Goal: Task Accomplishment & Management: Use online tool/utility

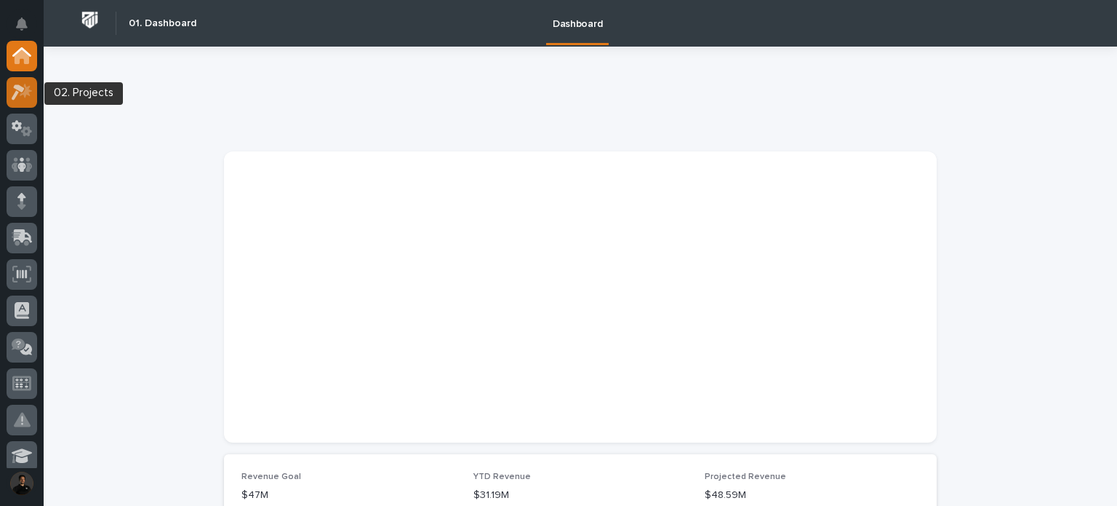
click at [17, 90] on icon at bounding box center [22, 92] width 21 height 17
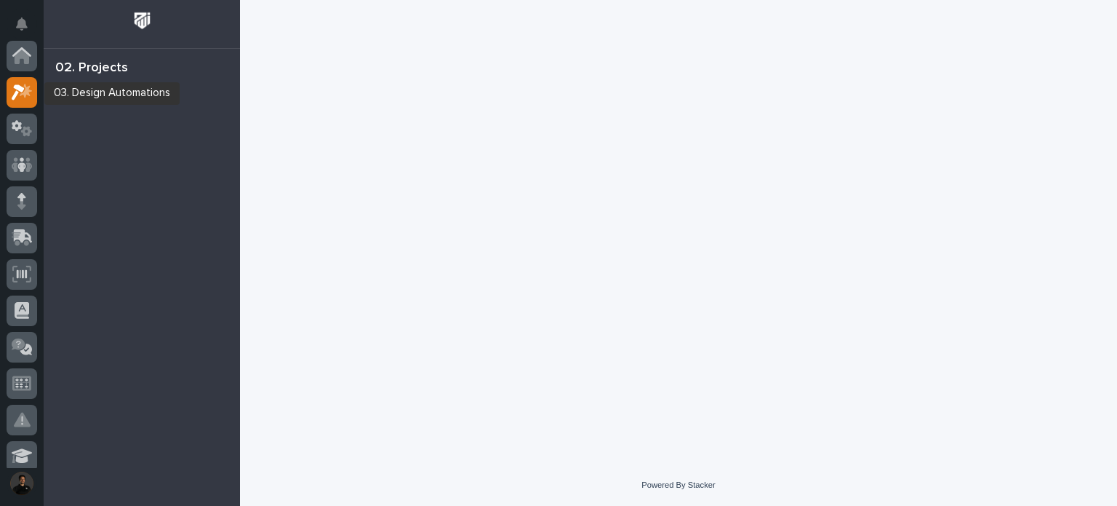
scroll to position [36, 0]
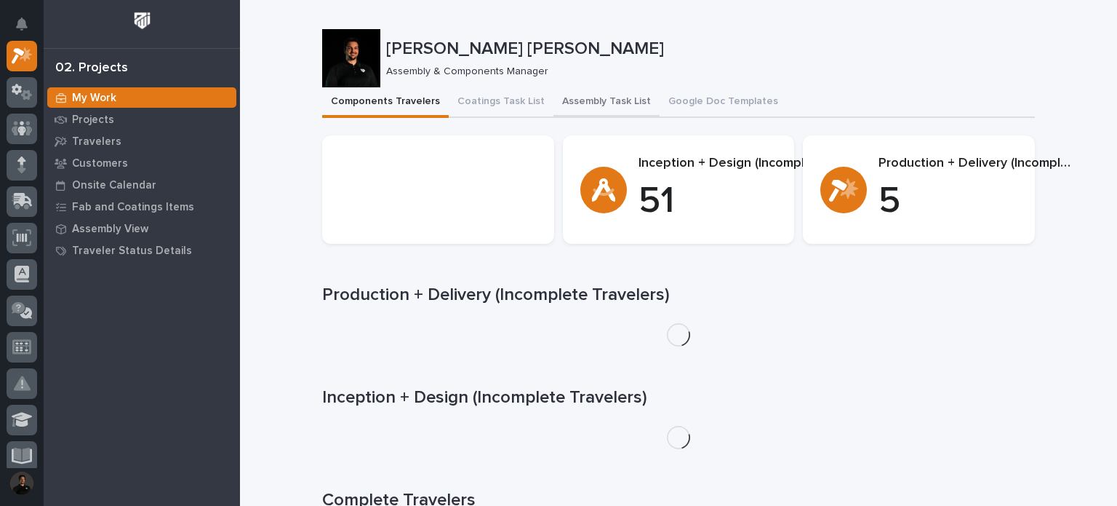
click at [626, 101] on button "Assembly Task List" at bounding box center [607, 102] width 106 height 31
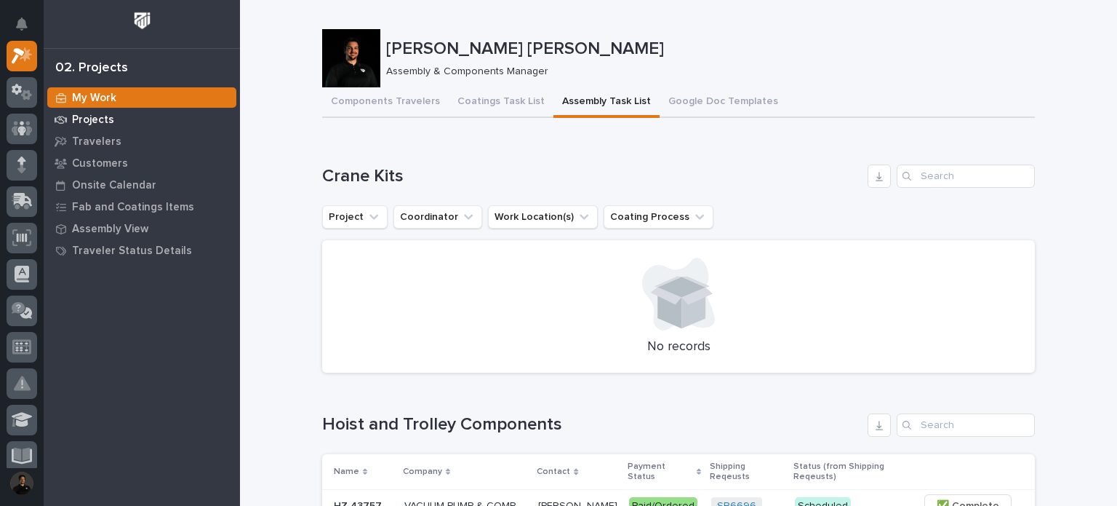
click at [79, 116] on p "Projects" at bounding box center [93, 119] width 42 height 13
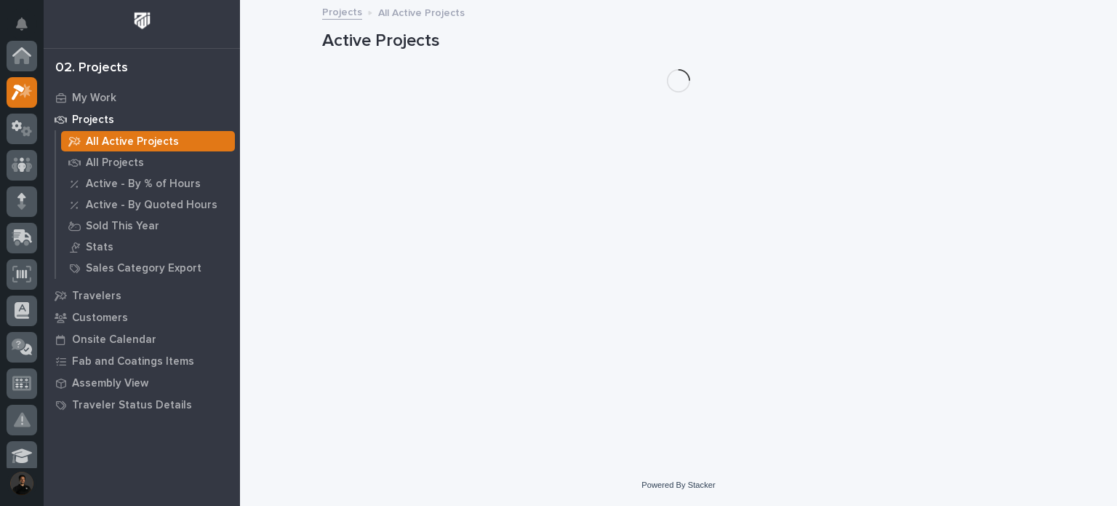
scroll to position [36, 0]
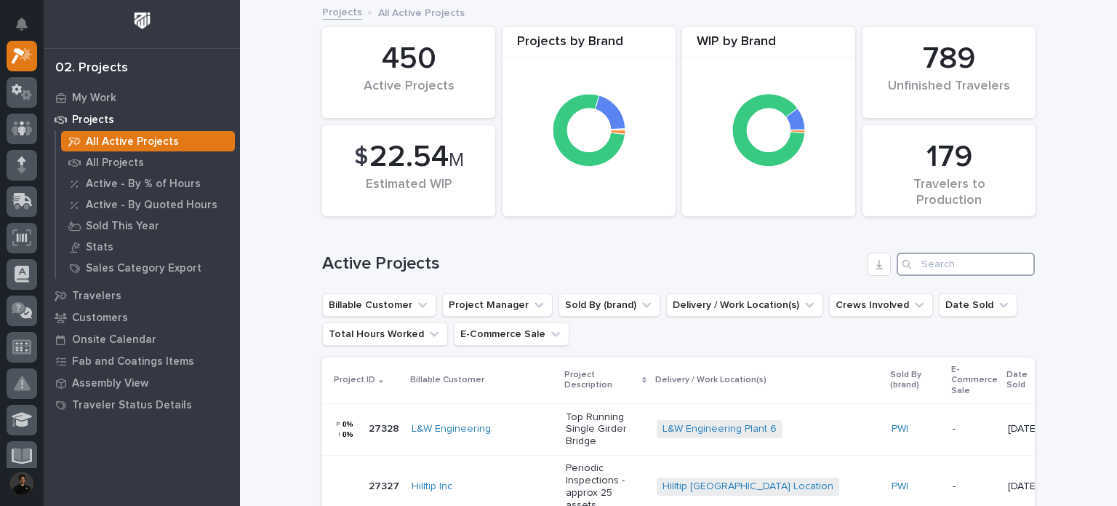
click at [952, 258] on input "Search" at bounding box center [966, 263] width 138 height 23
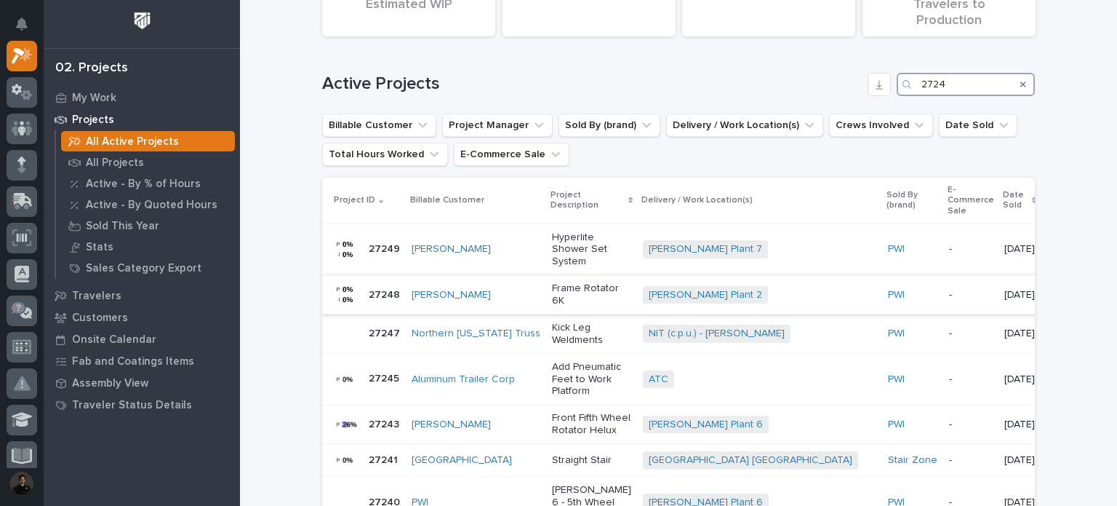
scroll to position [193, 0]
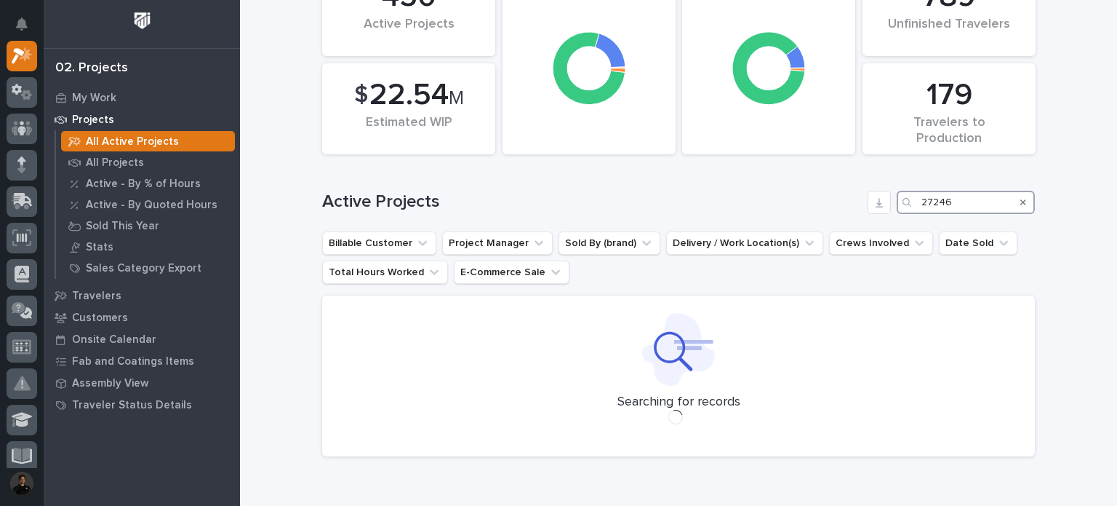
scroll to position [67, 0]
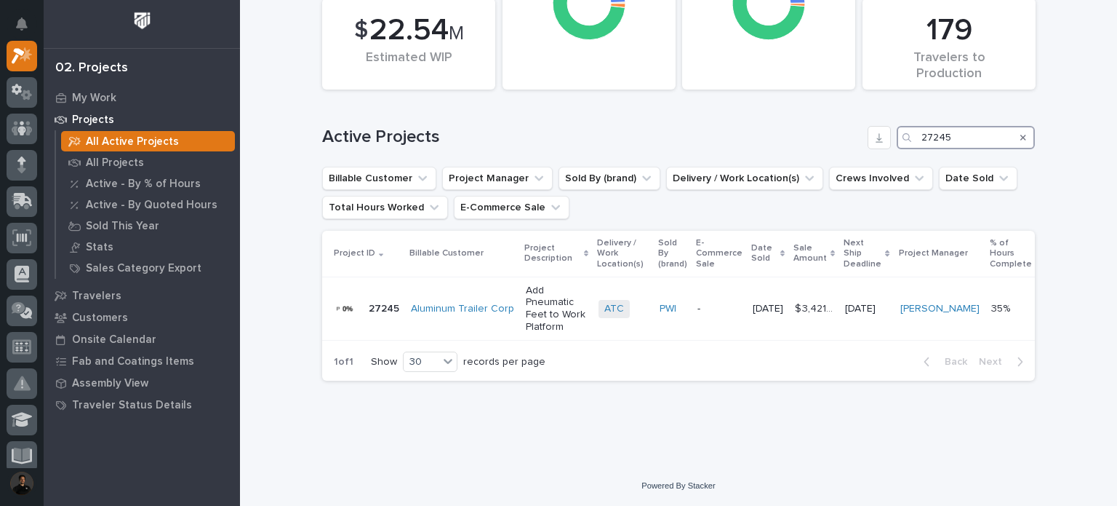
scroll to position [62, 0]
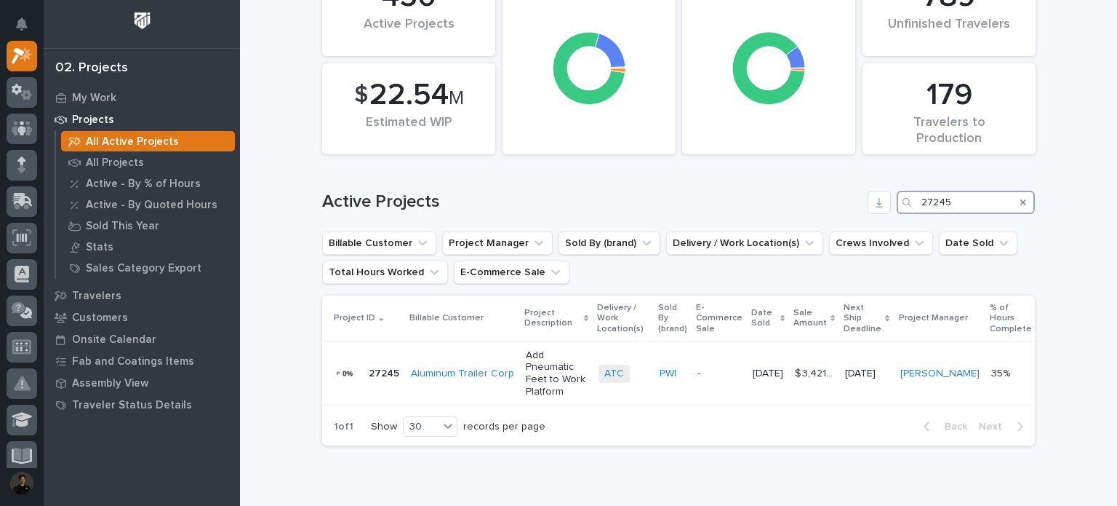
type input "27245"
click at [544, 378] on p "Add Pneumatic Feet to Work Platform" at bounding box center [556, 373] width 61 height 49
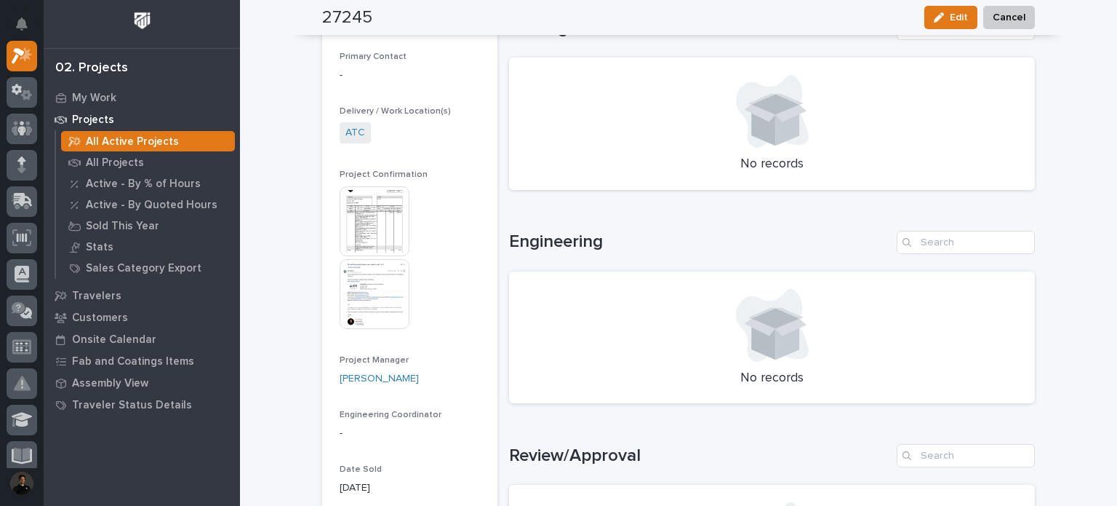
scroll to position [425, 0]
click at [368, 241] on img at bounding box center [375, 223] width 70 height 70
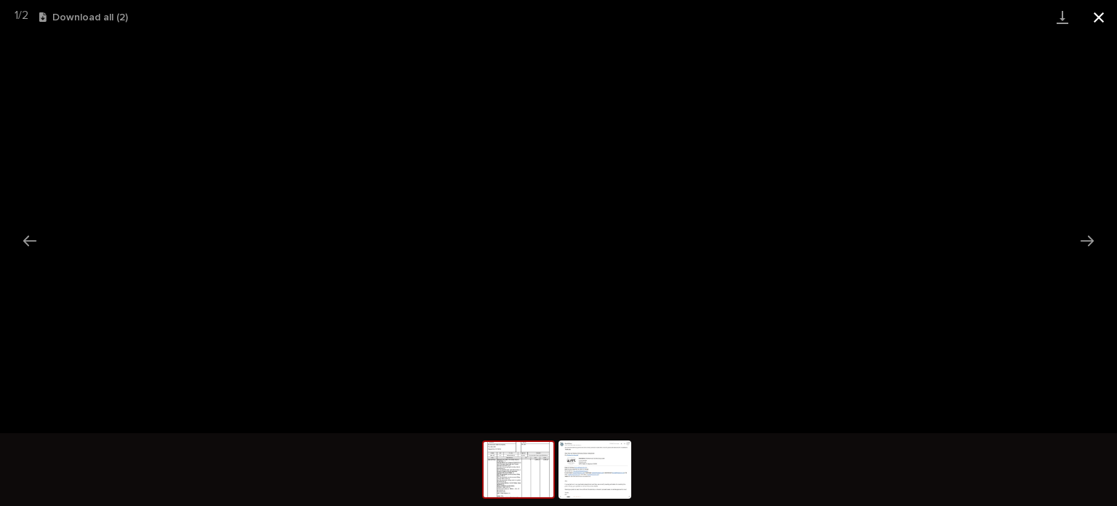
click at [1097, 22] on button "Close gallery" at bounding box center [1099, 17] width 36 height 34
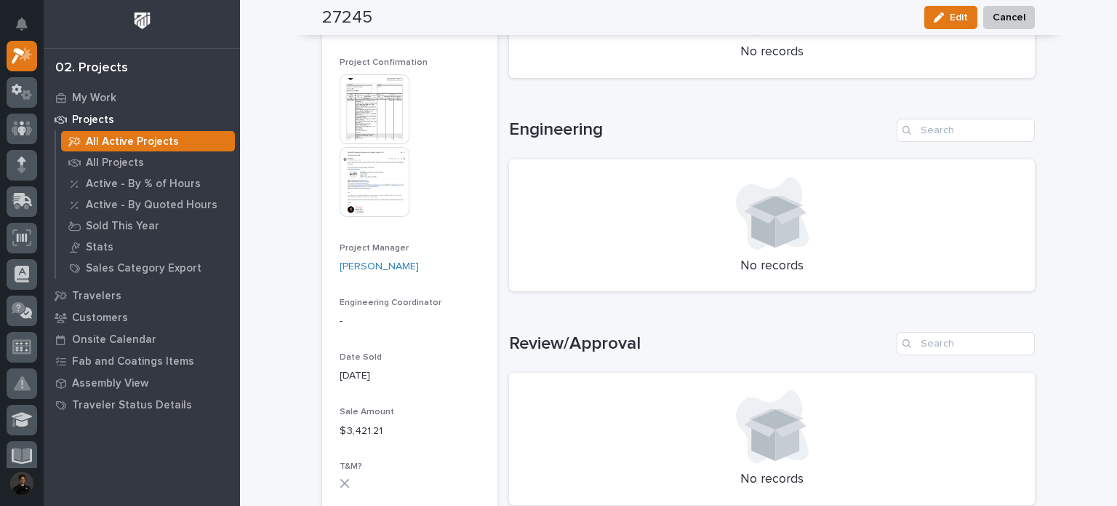
scroll to position [540, 0]
click at [372, 190] on img at bounding box center [375, 180] width 70 height 70
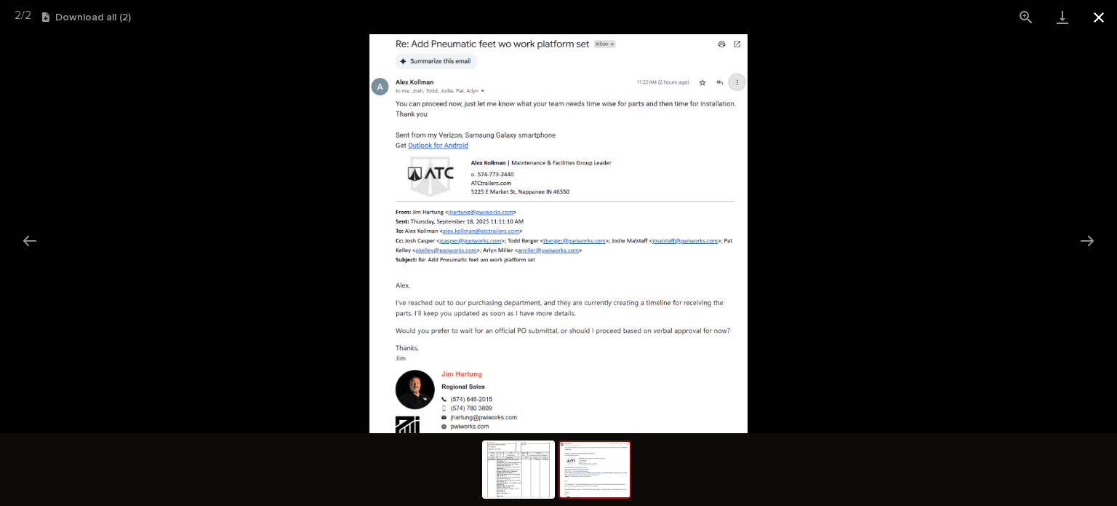
click at [1097, 15] on button "Close gallery" at bounding box center [1099, 17] width 36 height 34
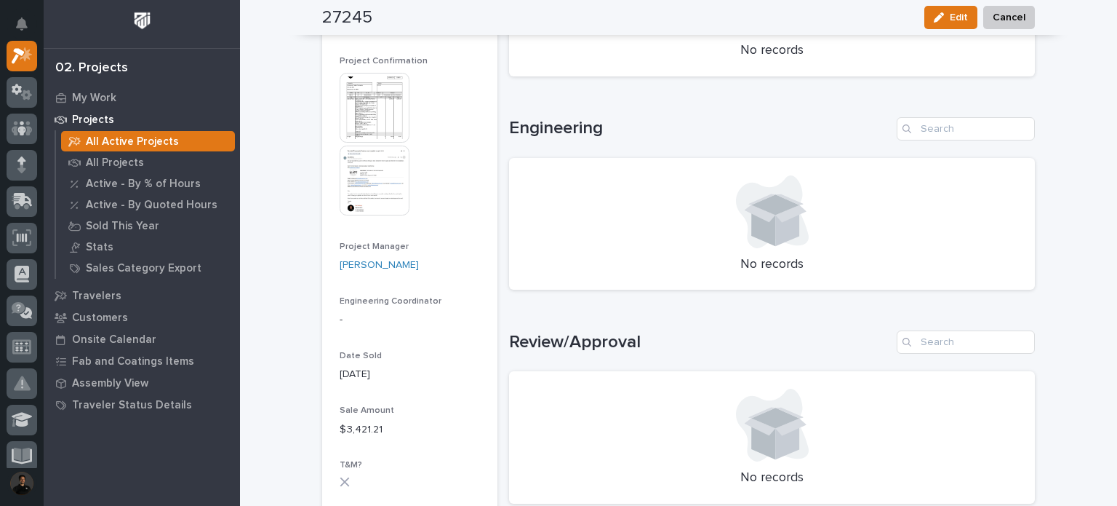
click at [356, 108] on img at bounding box center [375, 108] width 70 height 70
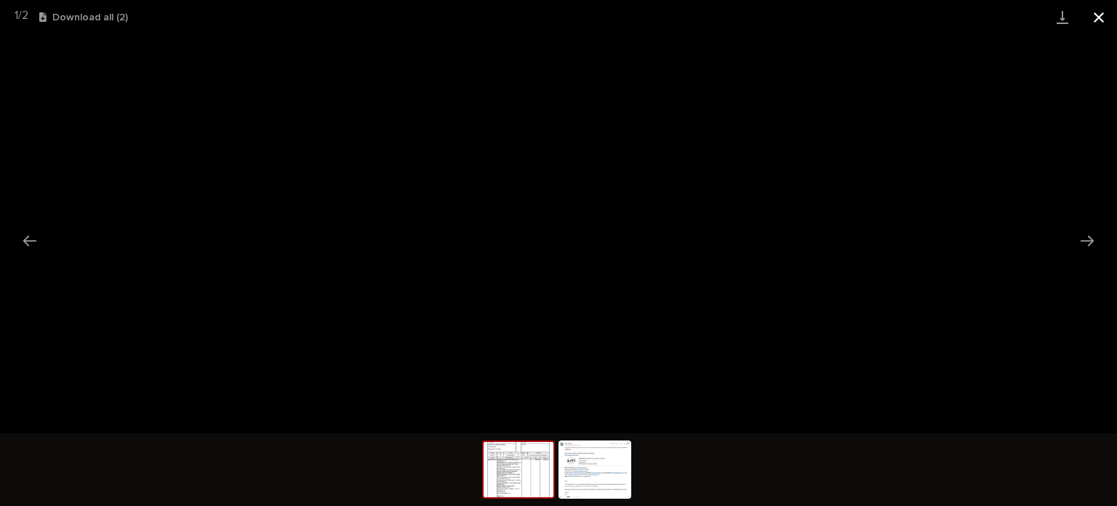
click at [1107, 15] on button "Close gallery" at bounding box center [1099, 17] width 36 height 34
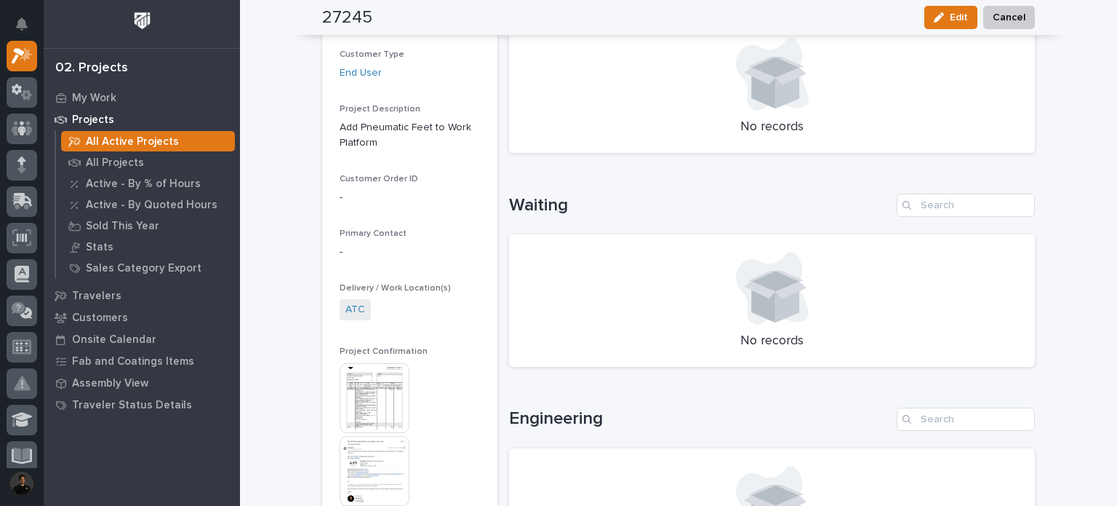
scroll to position [0, 0]
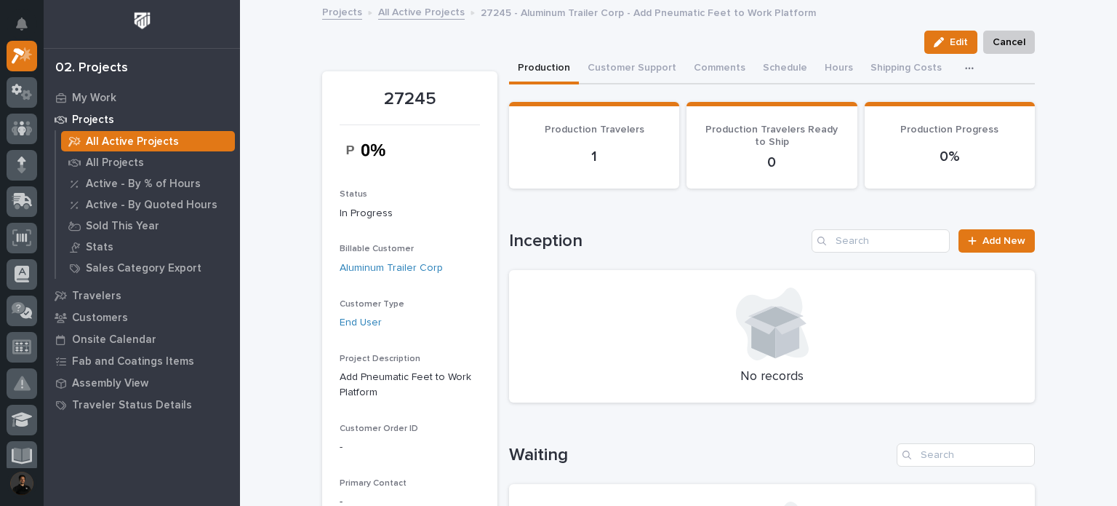
click at [959, 68] on button "button" at bounding box center [973, 68] width 32 height 29
click at [924, 110] on span "CompanyCam" at bounding box center [908, 107] width 65 height 13
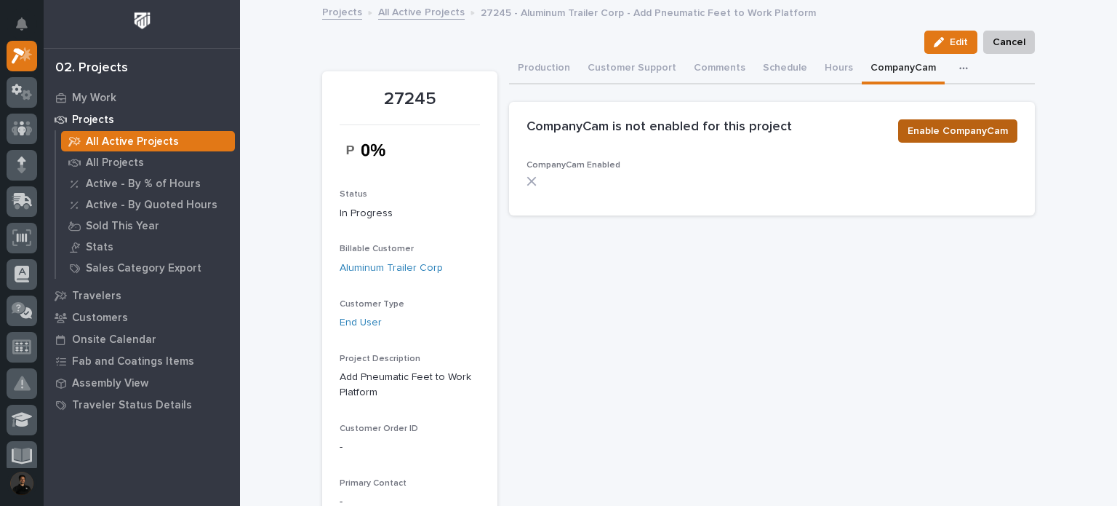
click at [959, 129] on span "Enable CompanyCam" at bounding box center [958, 130] width 100 height 17
click at [960, 128] on span "Enable CompanyCam" at bounding box center [958, 130] width 100 height 17
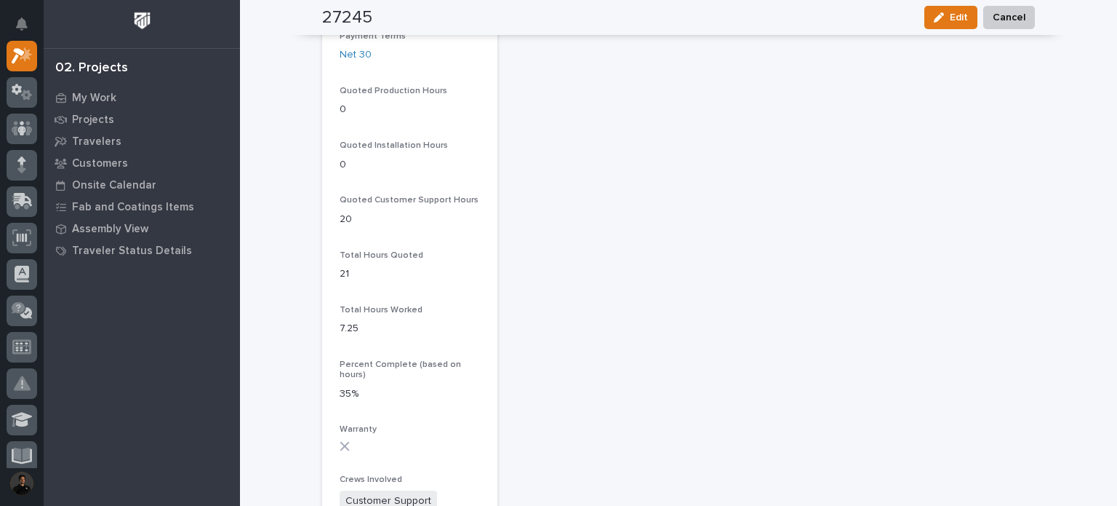
scroll to position [1309, 0]
